Goal: Information Seeking & Learning: Learn about a topic

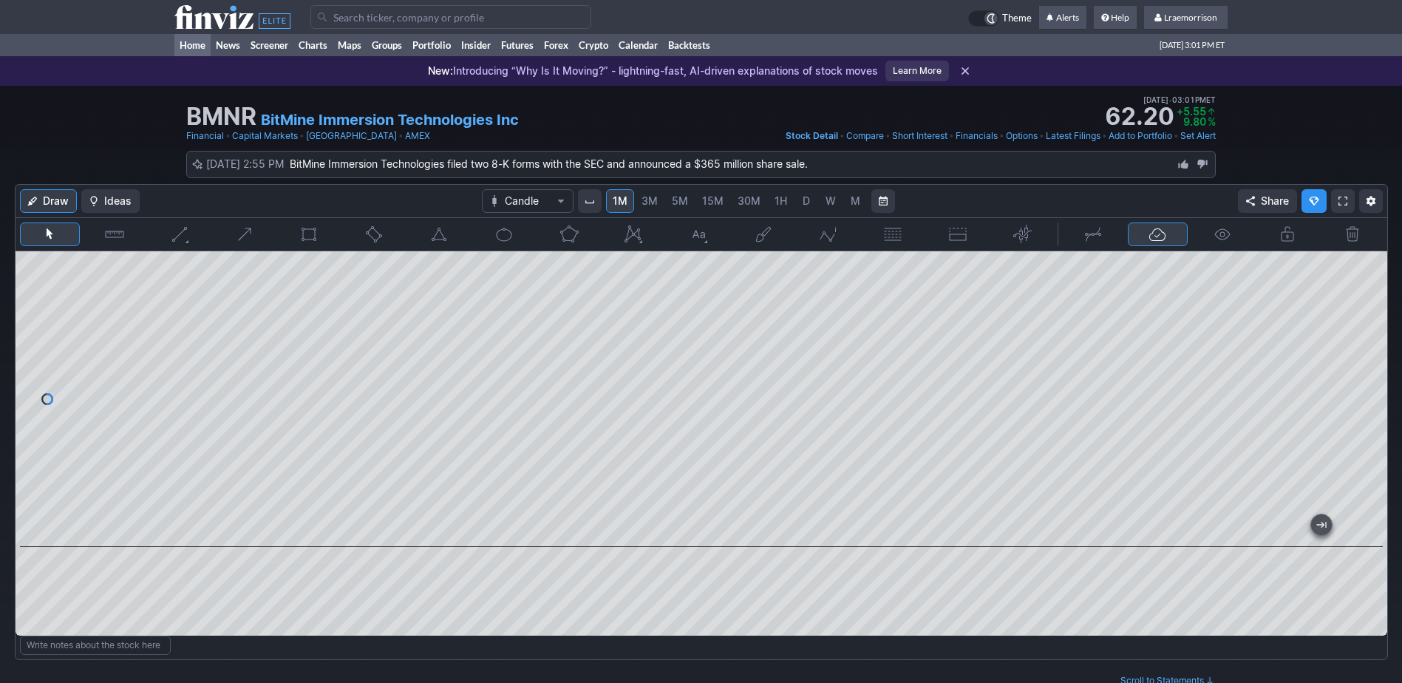
click at [197, 45] on link "Home" at bounding box center [192, 45] width 36 height 22
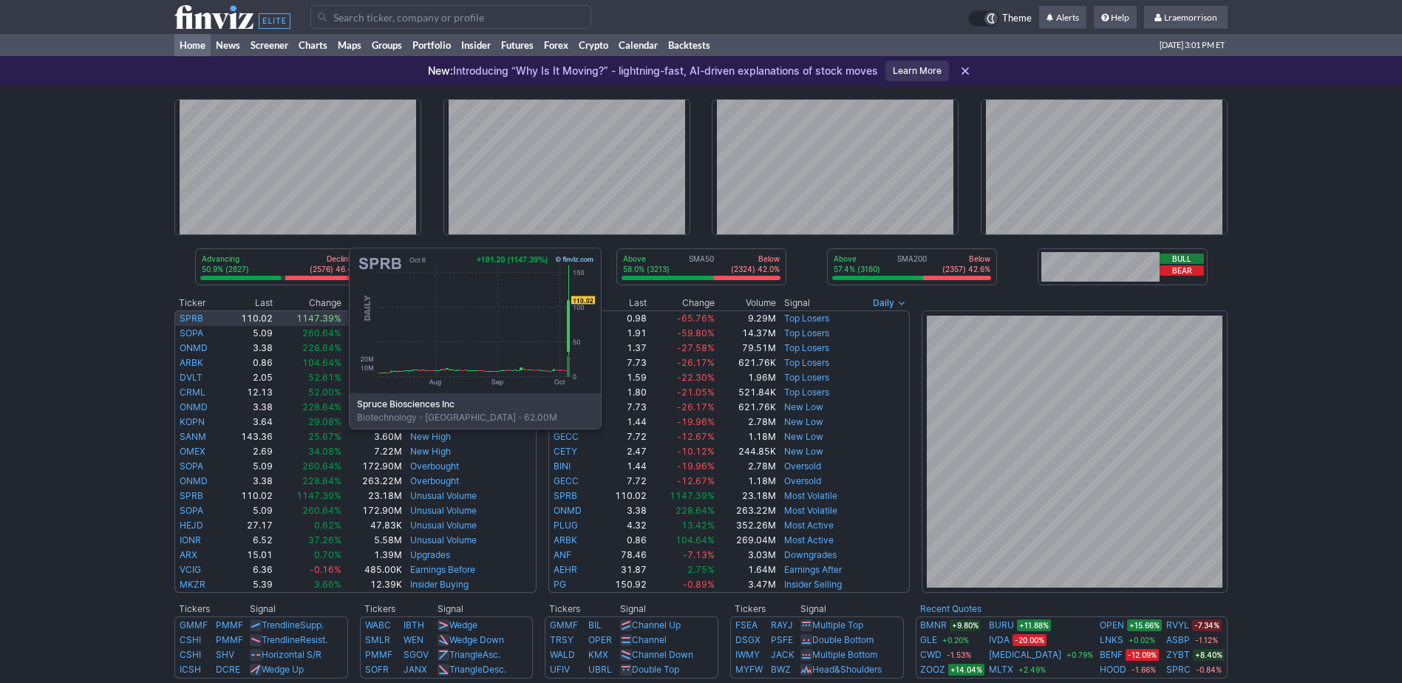
click at [201, 318] on link "SPRB" at bounding box center [192, 318] width 24 height 11
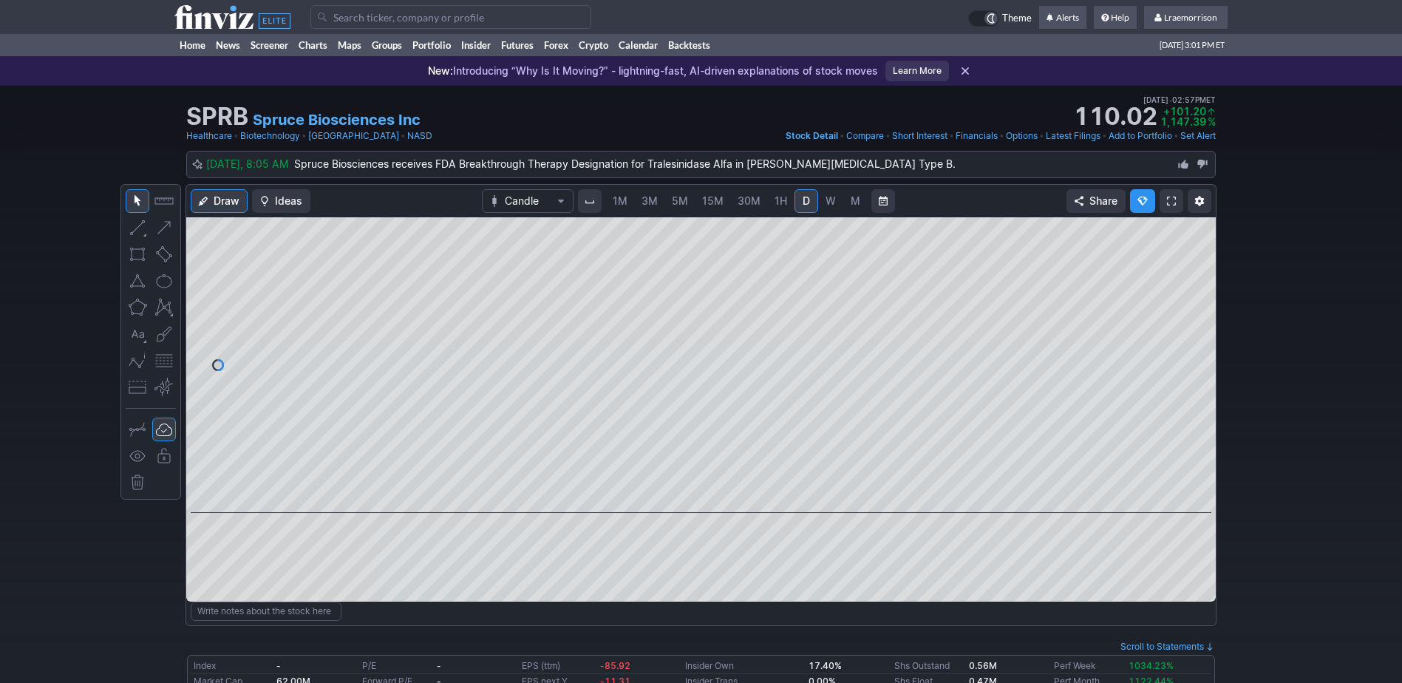
click at [624, 201] on span "1M" at bounding box center [620, 200] width 15 height 13
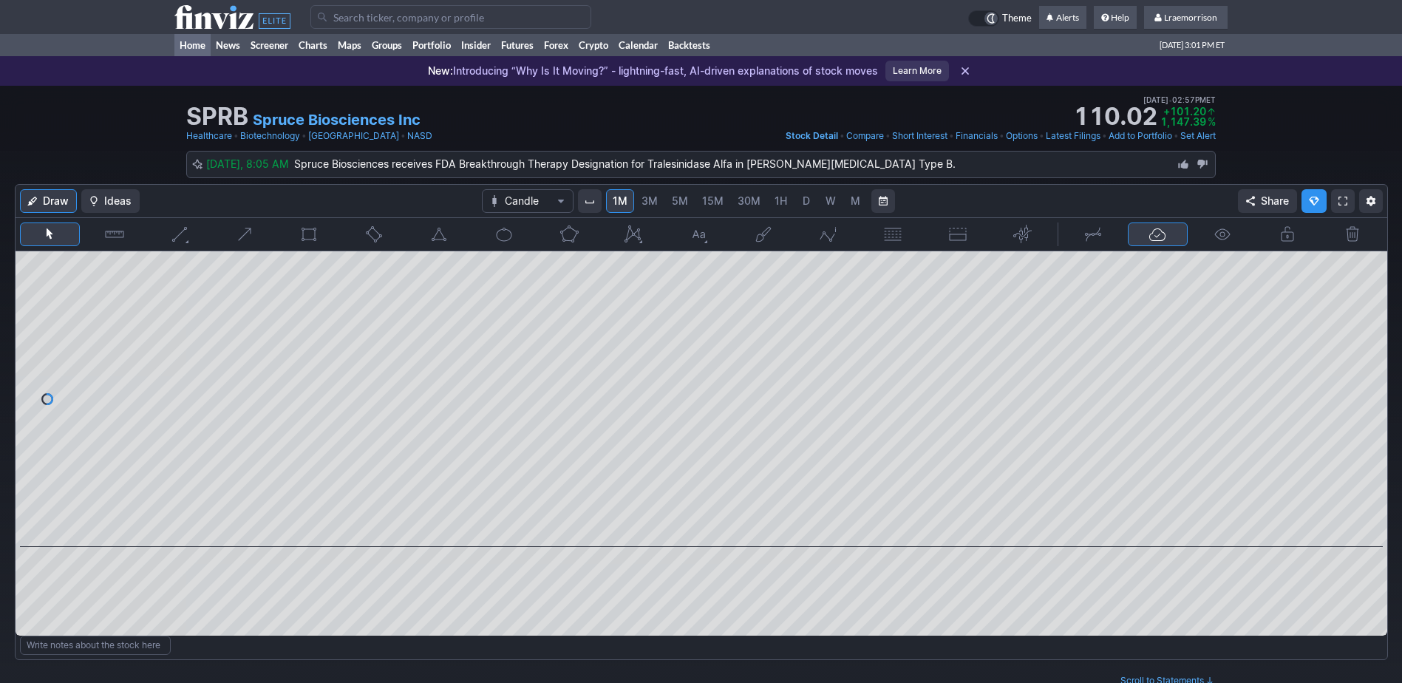
click at [195, 45] on link "Home" at bounding box center [192, 45] width 36 height 22
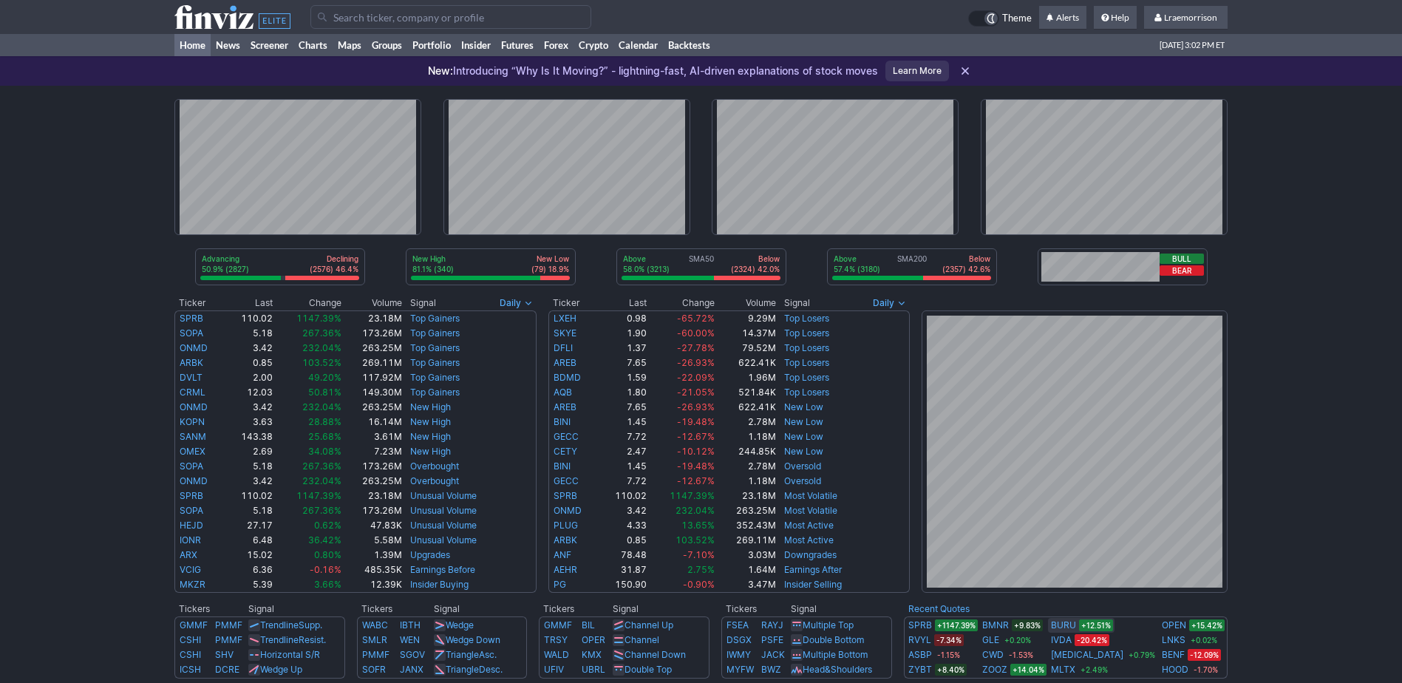
click at [1076, 625] on link "BURU" at bounding box center [1063, 625] width 25 height 15
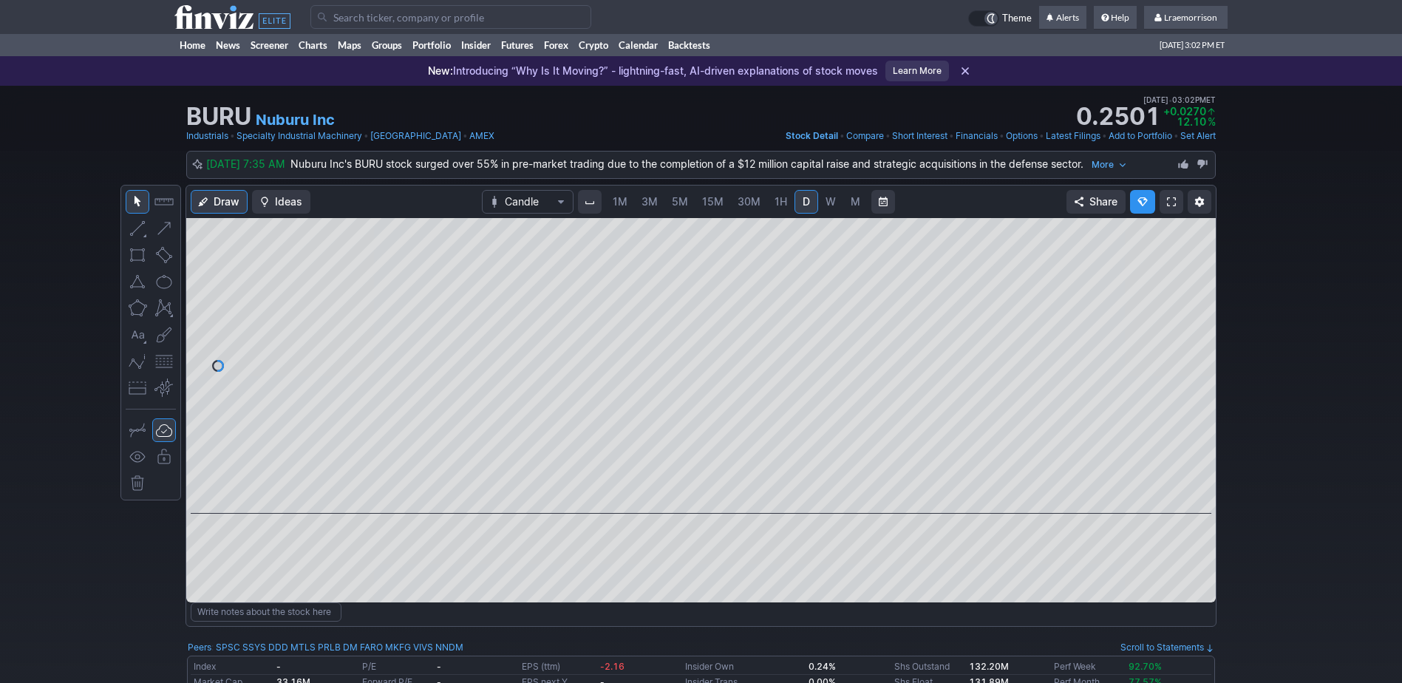
click at [619, 200] on span "1M" at bounding box center [620, 201] width 15 height 13
